Goal: Transaction & Acquisition: Purchase product/service

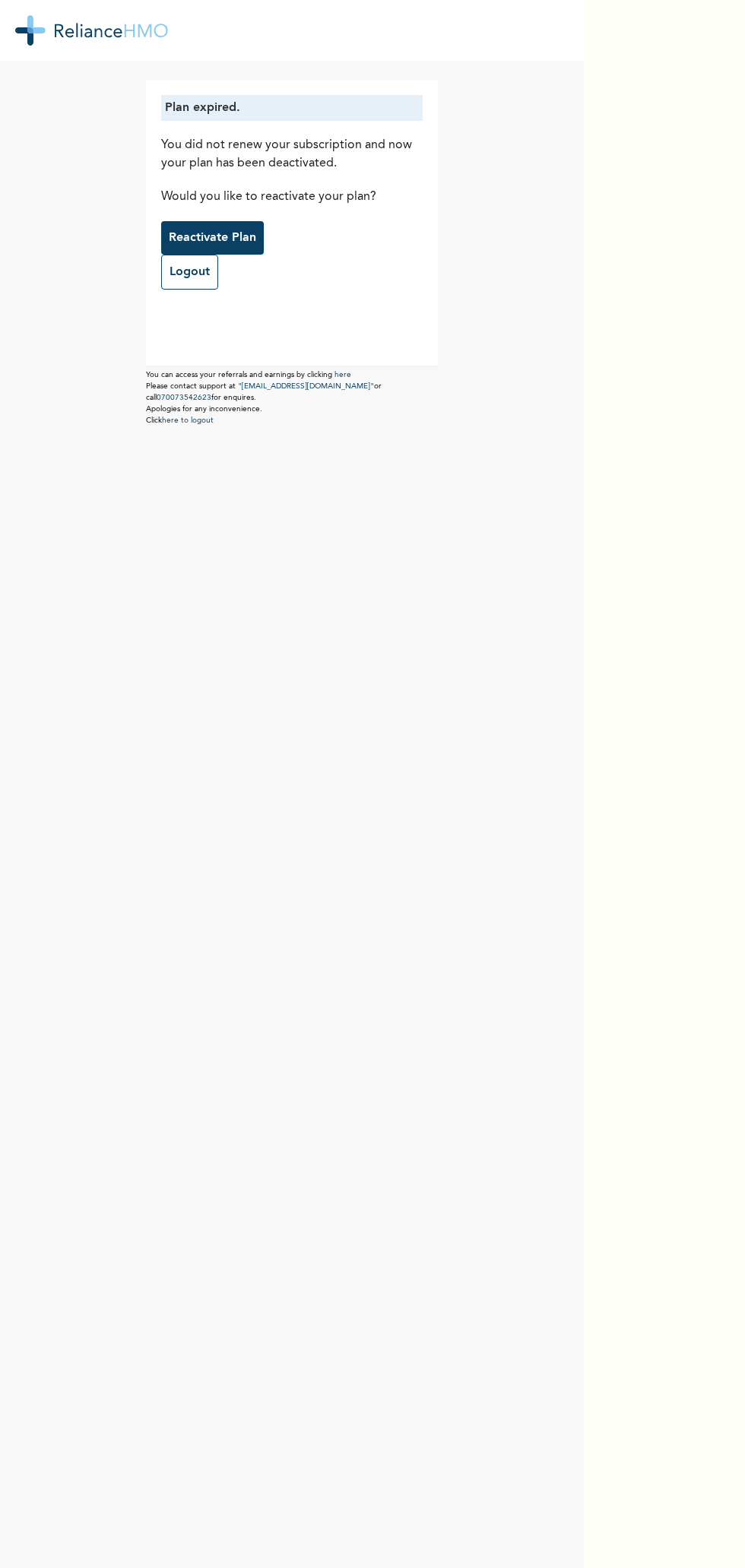
click at [207, 237] on p "Reactivate Plan" at bounding box center [213, 237] width 87 height 18
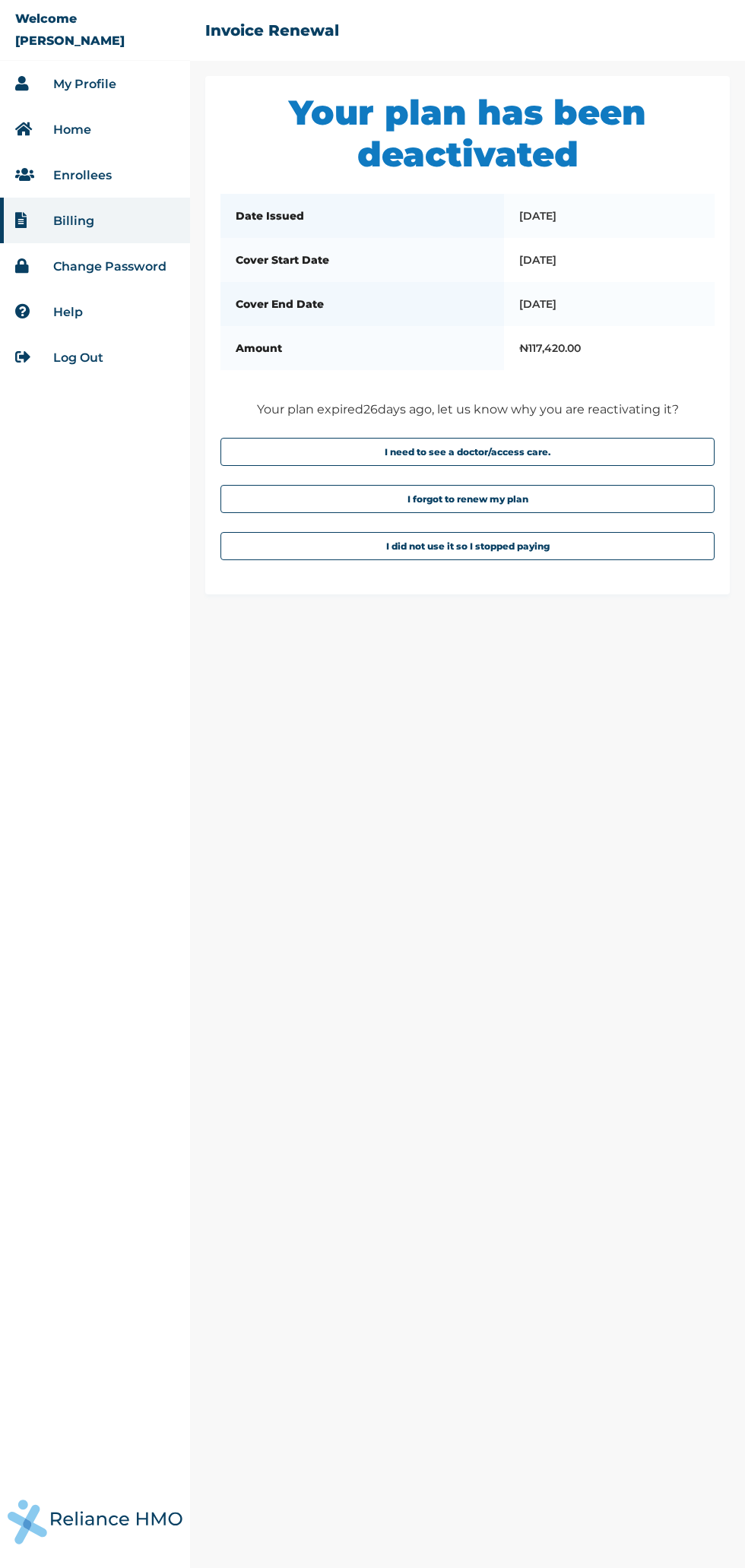
click at [573, 450] on button "I need to see a doctor/access care." at bounding box center [467, 452] width 494 height 28
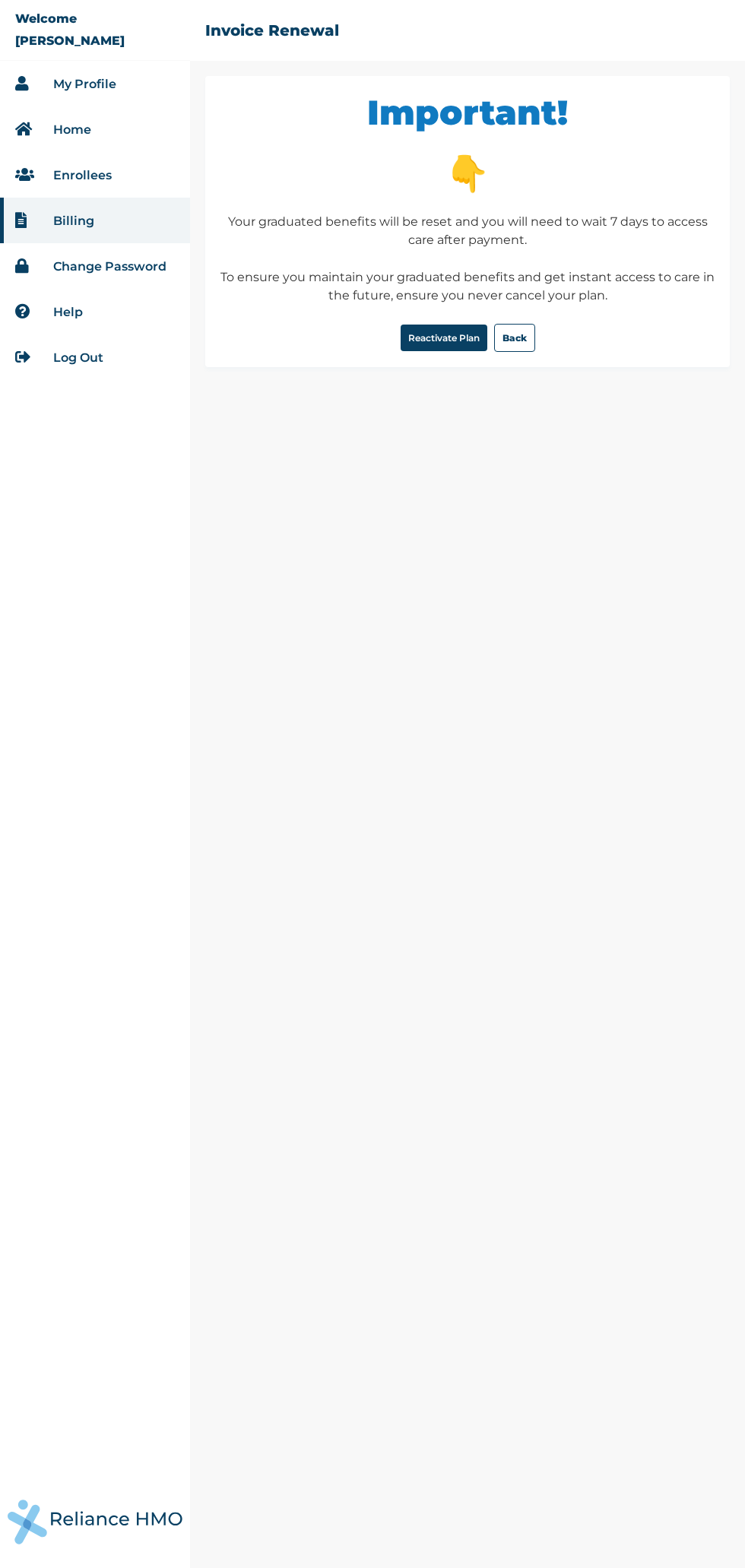
click at [463, 346] on button "Reactivate Plan" at bounding box center [443, 338] width 87 height 27
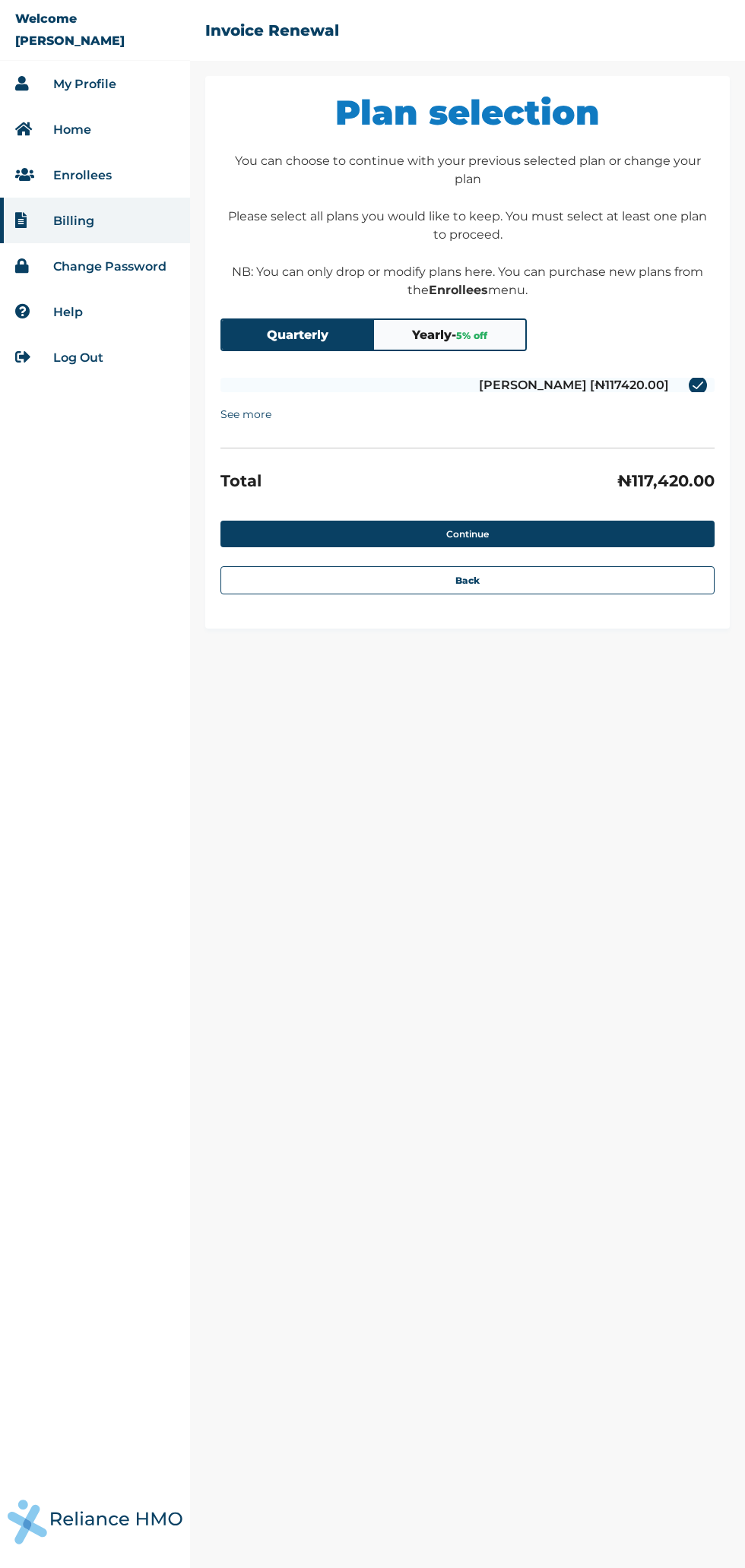
click at [490, 325] on button "Yearly - 5 % off" at bounding box center [449, 334] width 152 height 30
click at [498, 525] on button "Continue" at bounding box center [467, 533] width 494 height 27
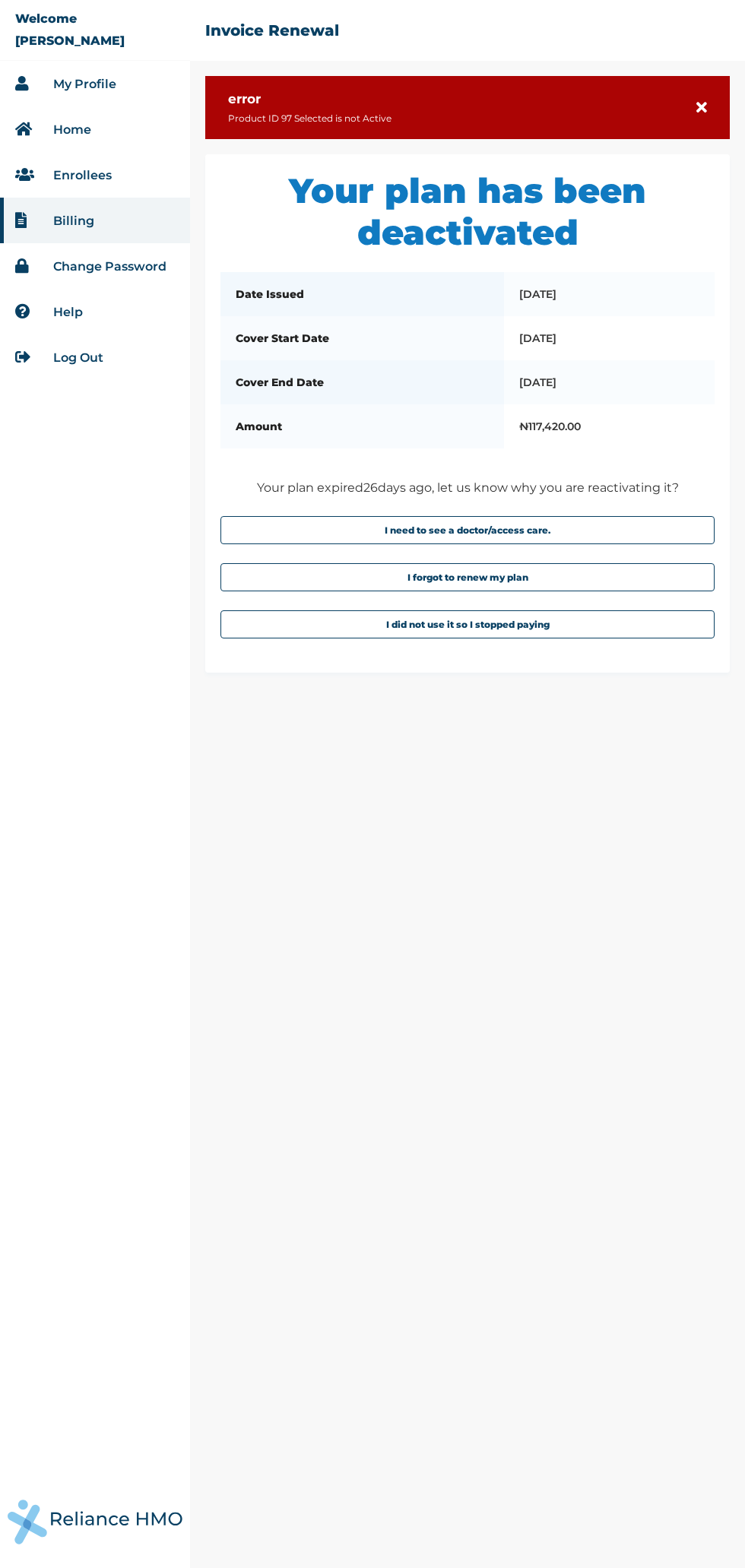
click at [730, 112] on div "error Product ID 97 Selected is not Active Your plan has been deactivated Date …" at bounding box center [467, 822] width 555 height 1493
click at [706, 111] on icon at bounding box center [701, 108] width 10 height 15
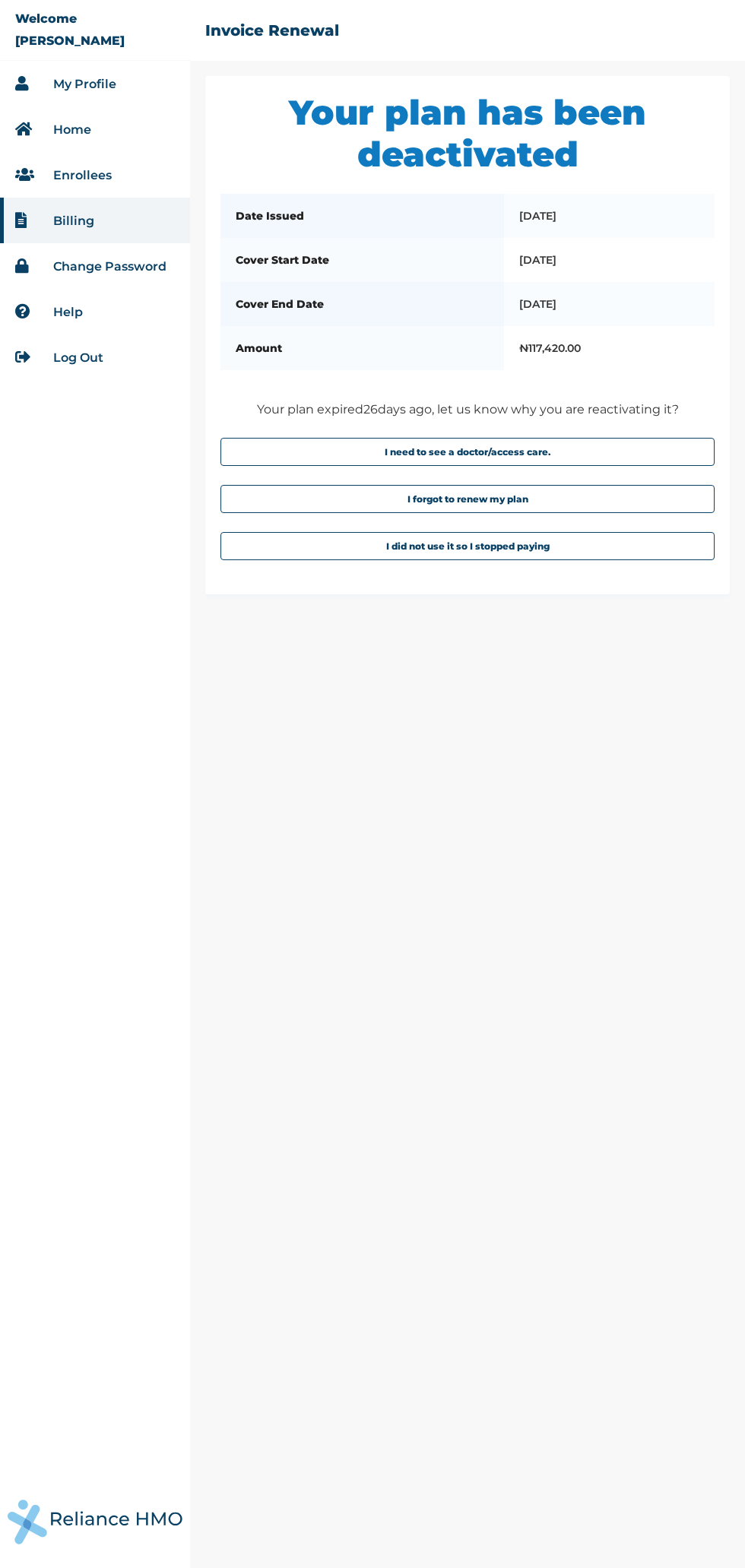
click at [134, 168] on li "Enrollees" at bounding box center [95, 174] width 190 height 45
click at [102, 174] on link "Enrollees" at bounding box center [82, 175] width 58 height 15
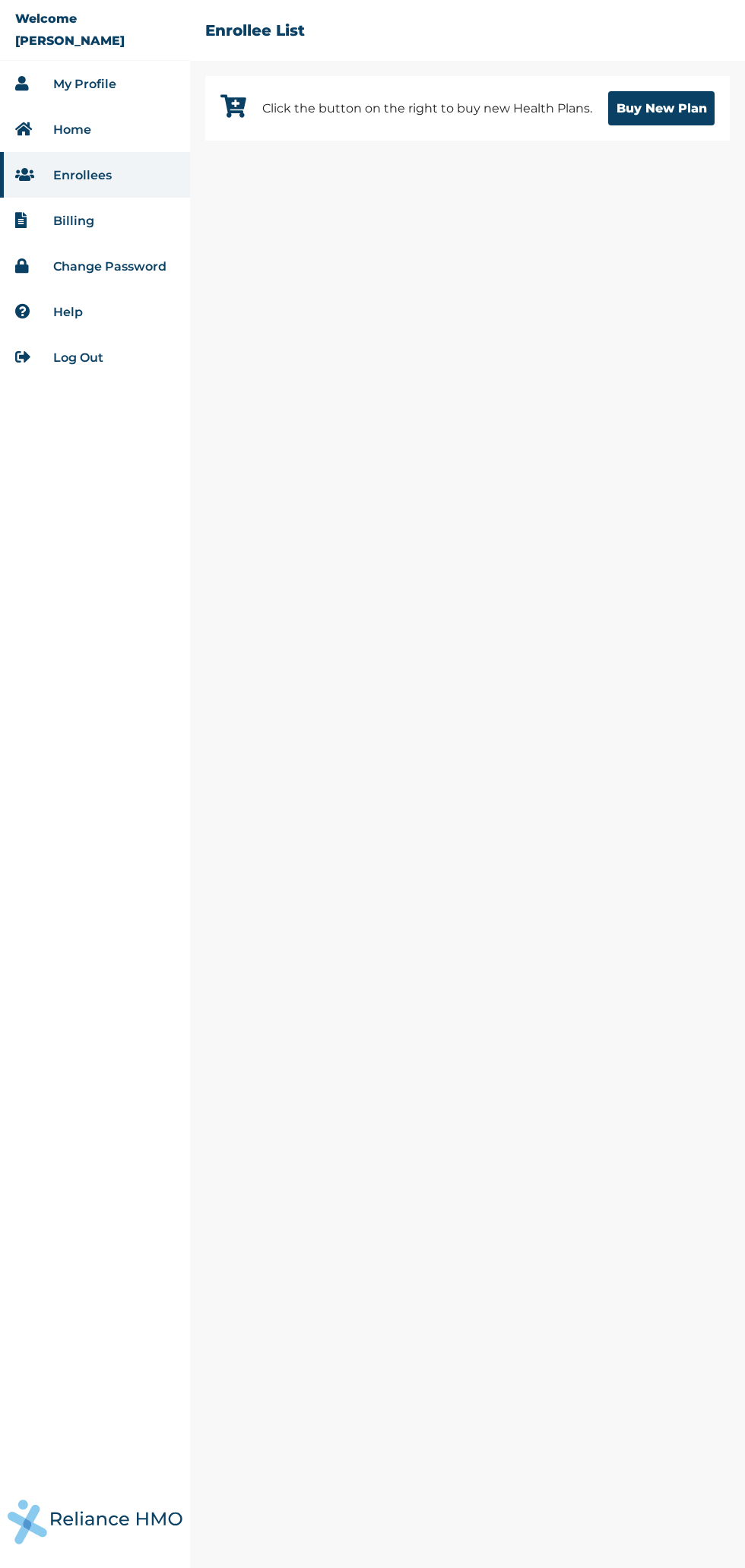
click at [704, 113] on button "Buy New Plan" at bounding box center [661, 108] width 106 height 34
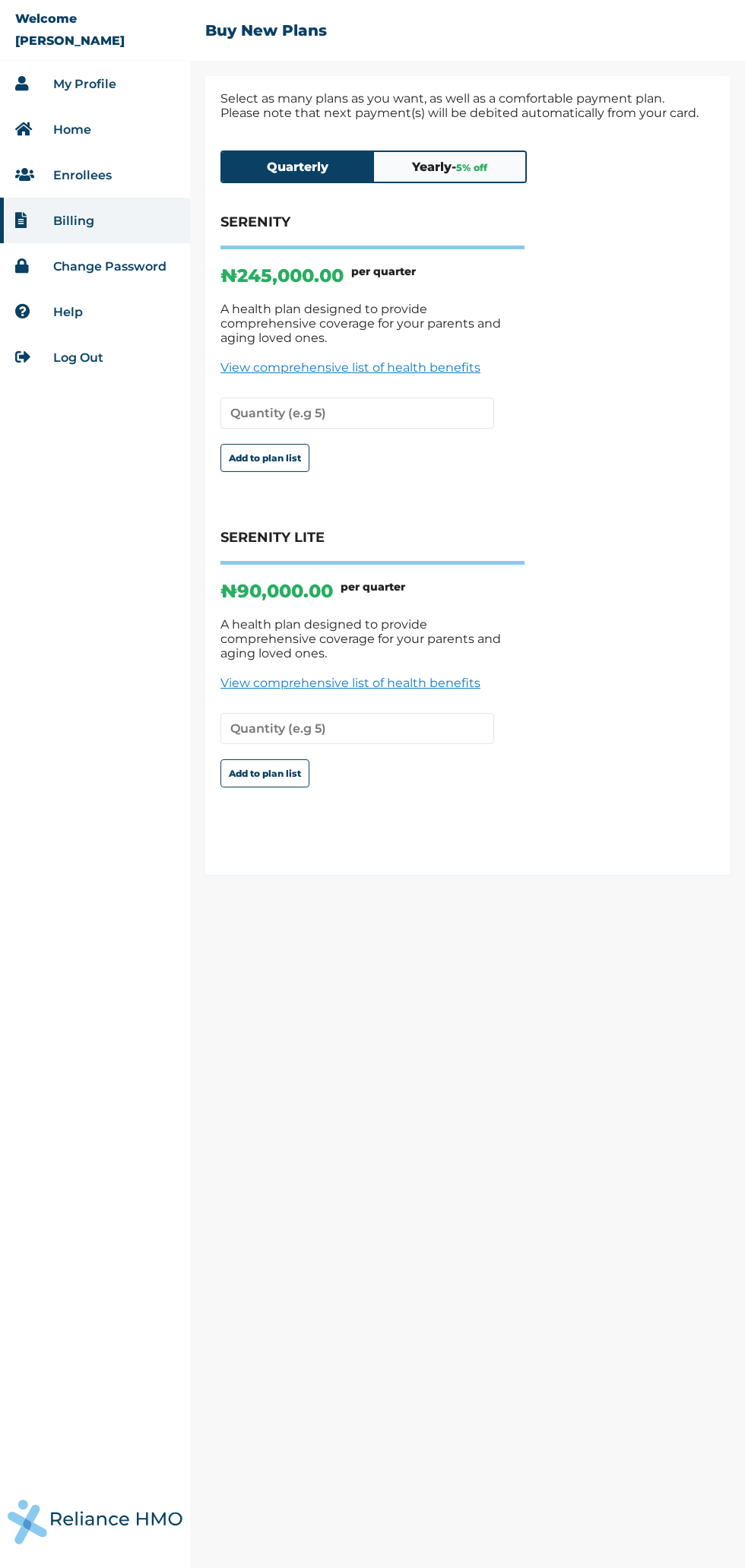
click at [462, 169] on span "5 % off" at bounding box center [472, 167] width 31 height 11
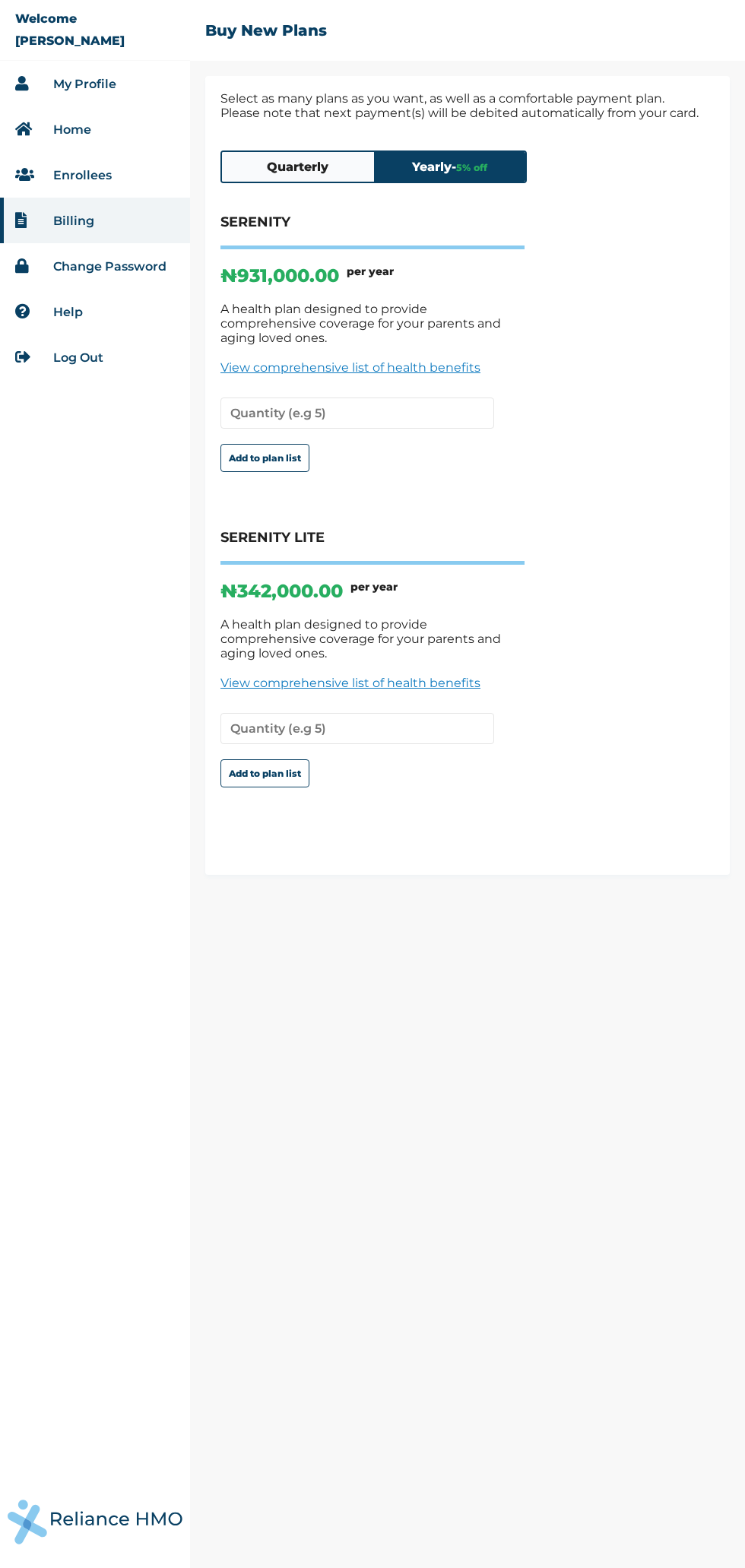
click at [686, 476] on div "SERENITY ₦ 931,000.00 per year A health plan designed to provide comprehensive …" at bounding box center [467, 529] width 494 height 631
